Goal: Task Accomplishment & Management: Use online tool/utility

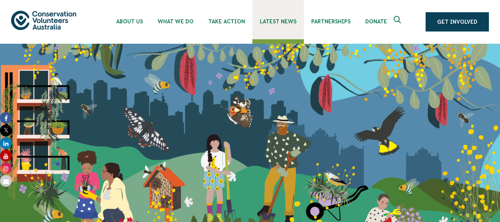
click at [269, 23] on span "Latest News" at bounding box center [278, 22] width 37 height 6
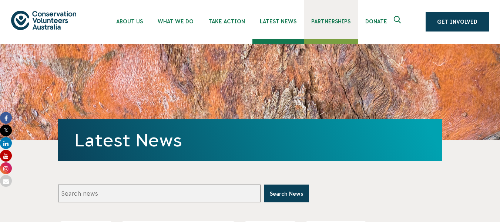
click at [333, 23] on span "Partnerships" at bounding box center [330, 22] width 39 height 6
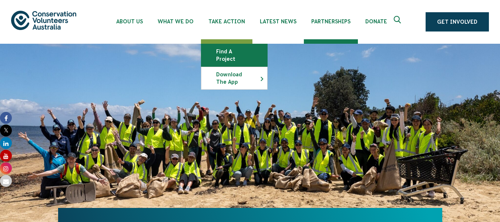
click at [231, 53] on link "Find a project" at bounding box center [234, 55] width 66 height 22
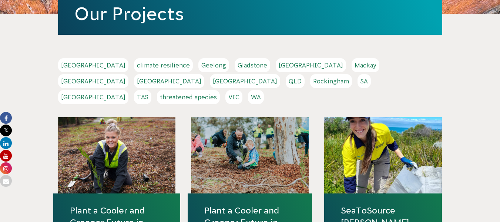
scroll to position [126, 0]
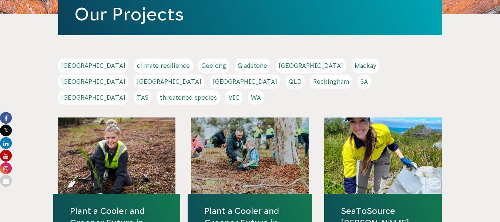
click at [198, 61] on link "Geelong" at bounding box center [213, 66] width 31 height 14
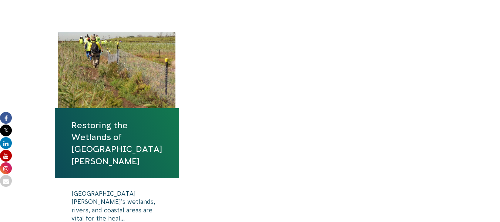
scroll to position [253, 0]
click at [119, 136] on link "Restoring the Wetlands of [GEOGRAPHIC_DATA][PERSON_NAME]" at bounding box center [116, 143] width 91 height 48
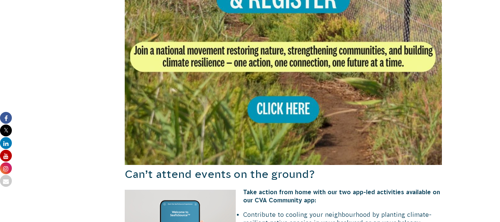
scroll to position [634, 0]
click at [277, 91] on img at bounding box center [284, 6] width 318 height 318
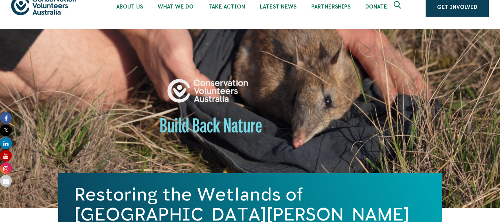
scroll to position [0, 0]
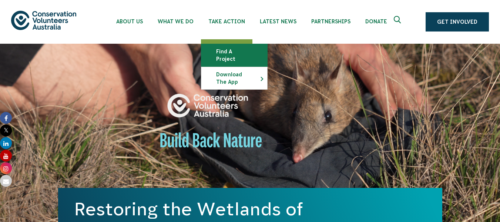
click at [234, 54] on link "Find a project" at bounding box center [234, 55] width 66 height 22
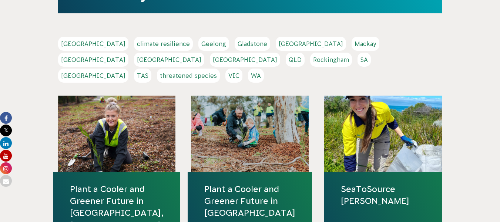
scroll to position [146, 0]
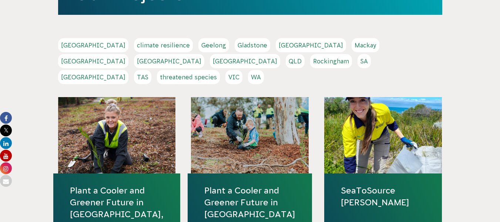
click at [243, 70] on link "VIC" at bounding box center [234, 77] width 17 height 14
